Goal: Task Accomplishment & Management: Complete application form

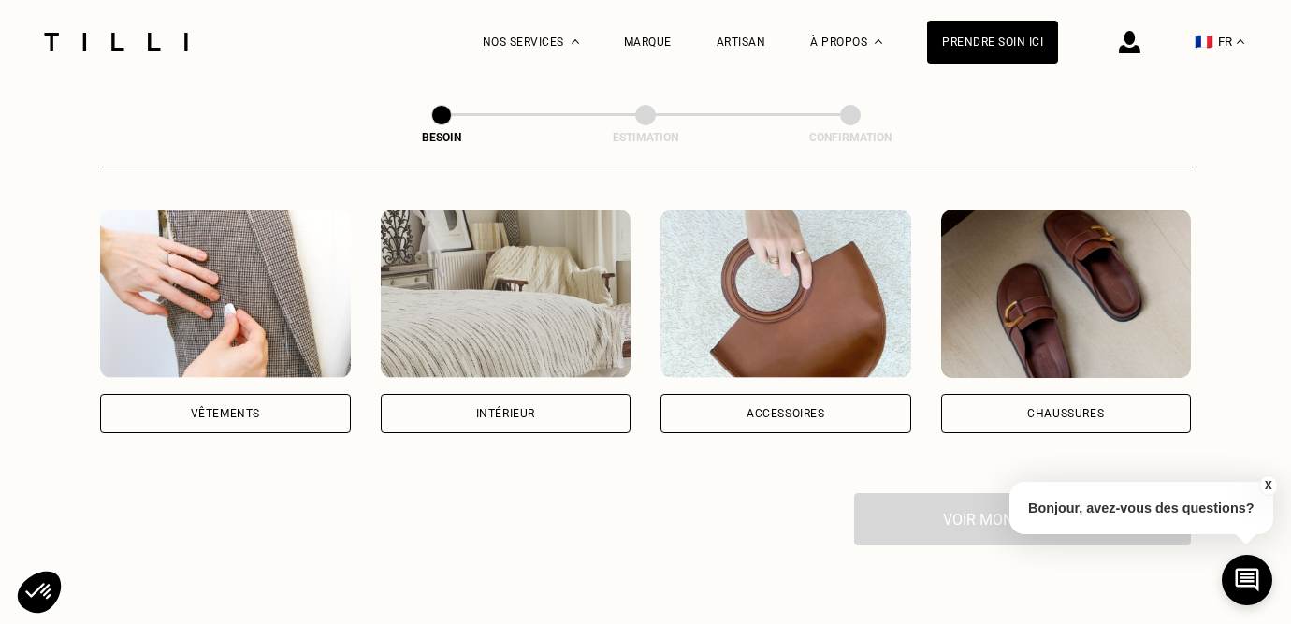
scroll to position [372, 0]
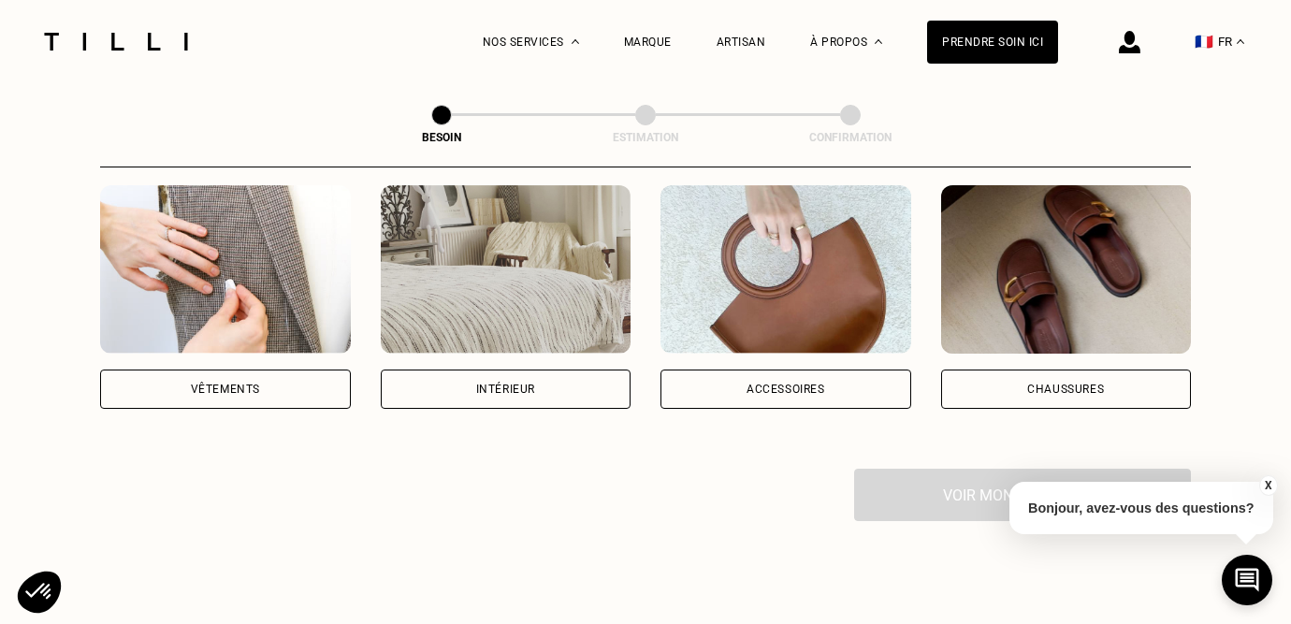
click at [322, 370] on div "Vêtements" at bounding box center [225, 389] width 251 height 39
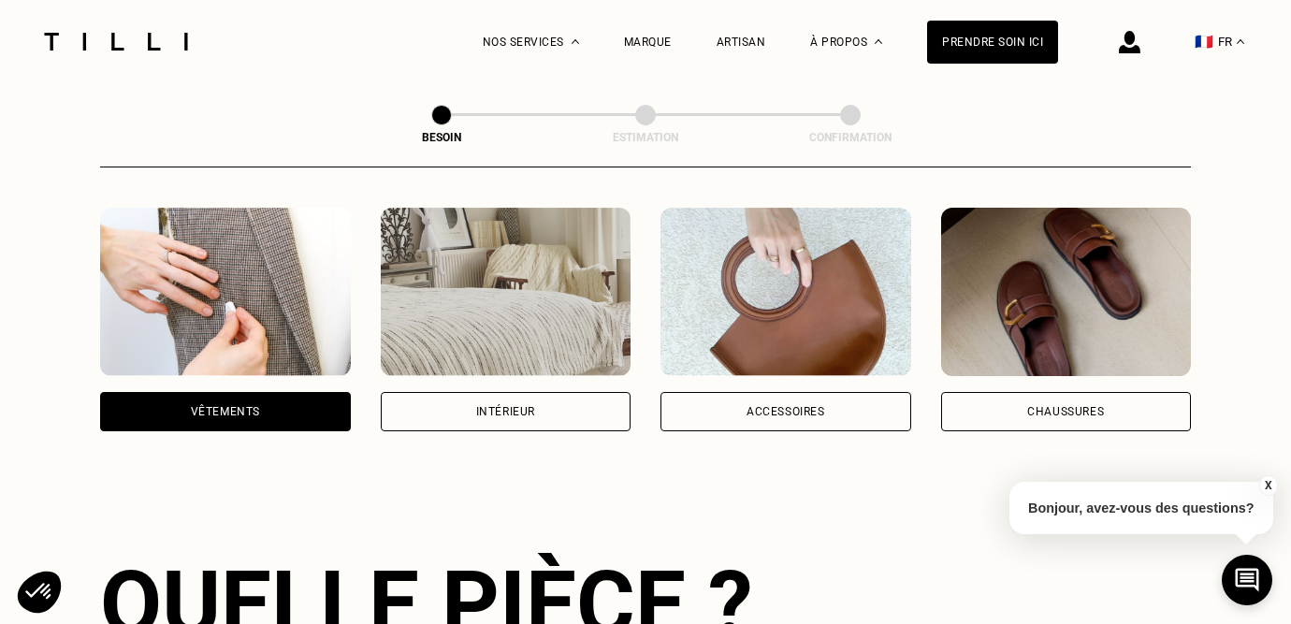
scroll to position [0, 0]
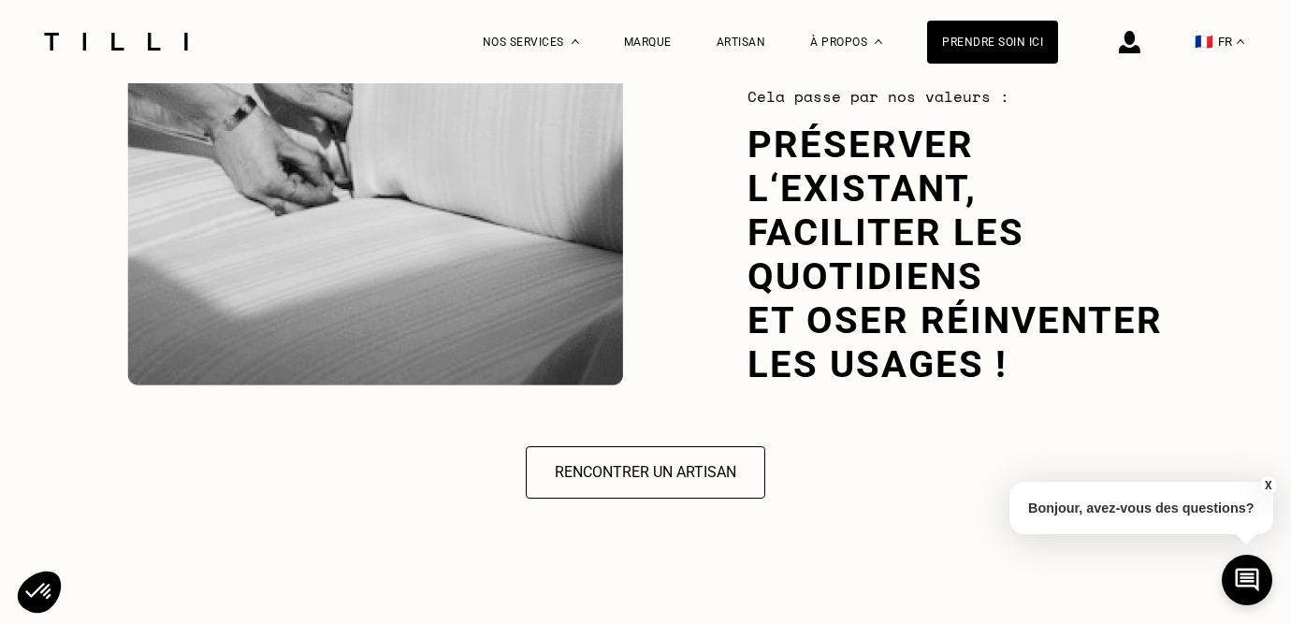
scroll to position [2664, 0]
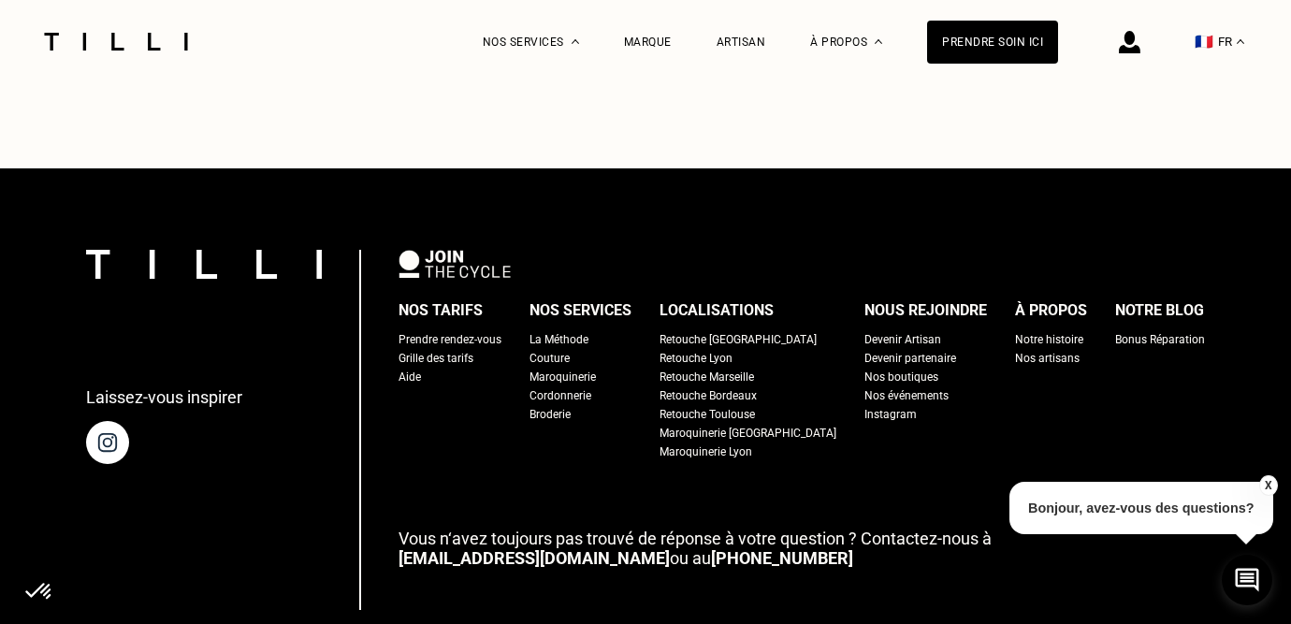
scroll to position [1218, 0]
